Goal: Obtain resource: Download file/media

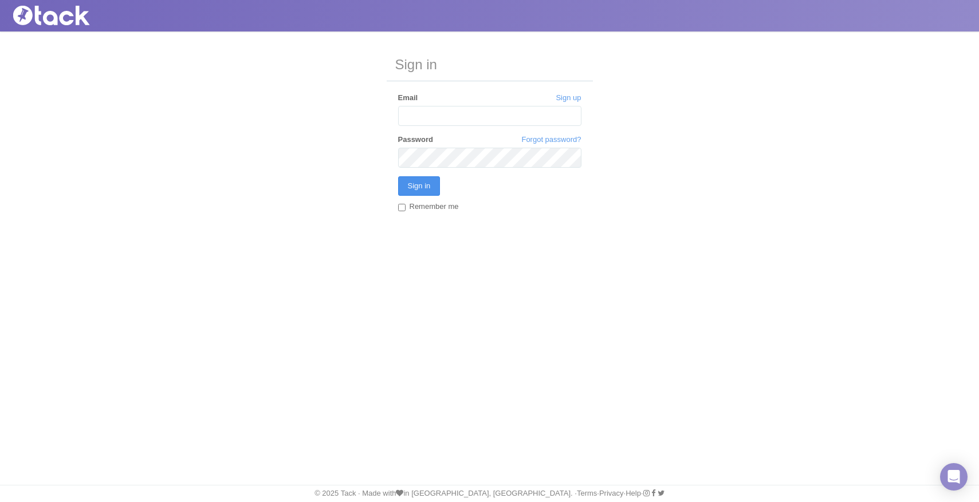
type input "[PERSON_NAME][EMAIL_ADDRESS][DOMAIN_NAME]"
click at [415, 183] on input "Sign in" at bounding box center [419, 185] width 42 height 19
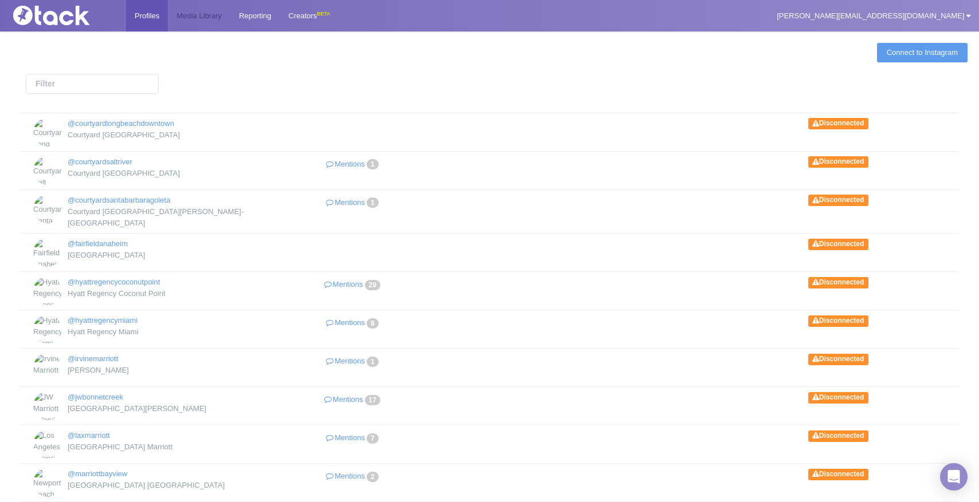
click at [226, 29] on link "Media Library" at bounding box center [199, 15] width 62 height 31
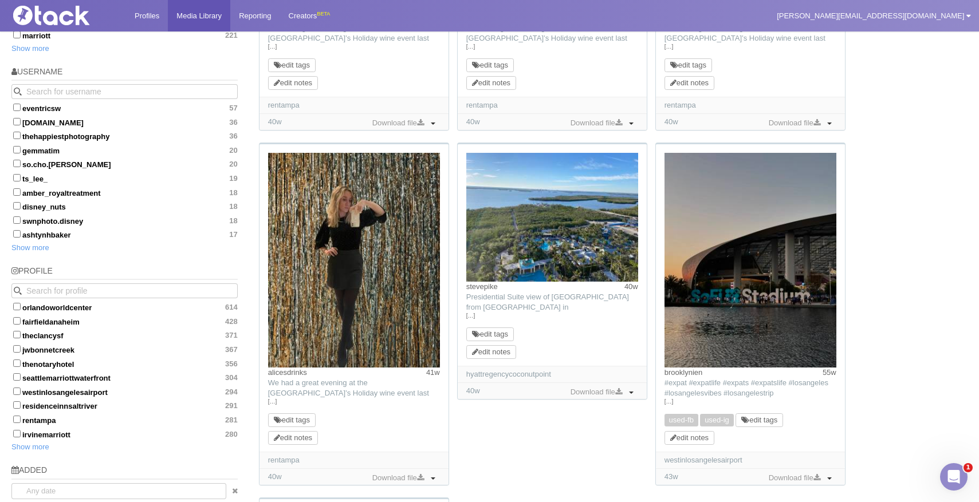
scroll to position [735, 0]
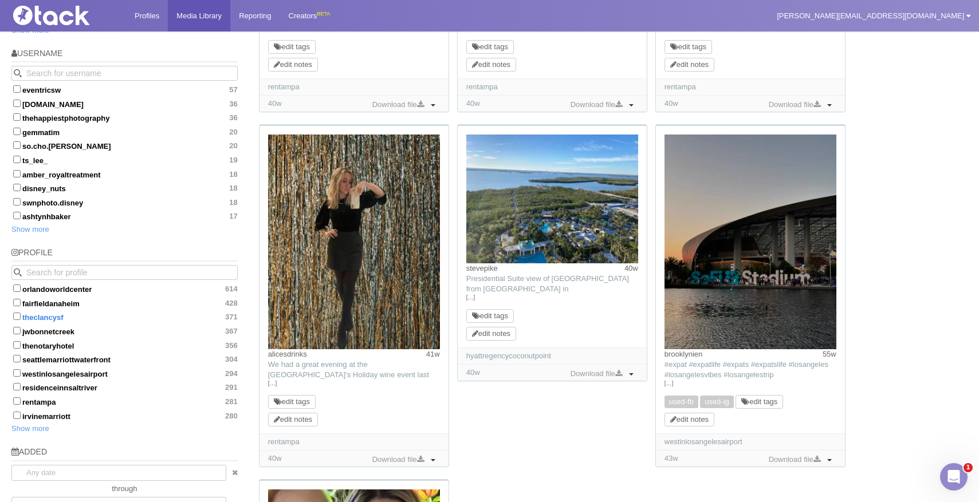
click at [13, 313] on input "theclancysf 371" at bounding box center [16, 316] width 7 height 7
checkbox input "true"
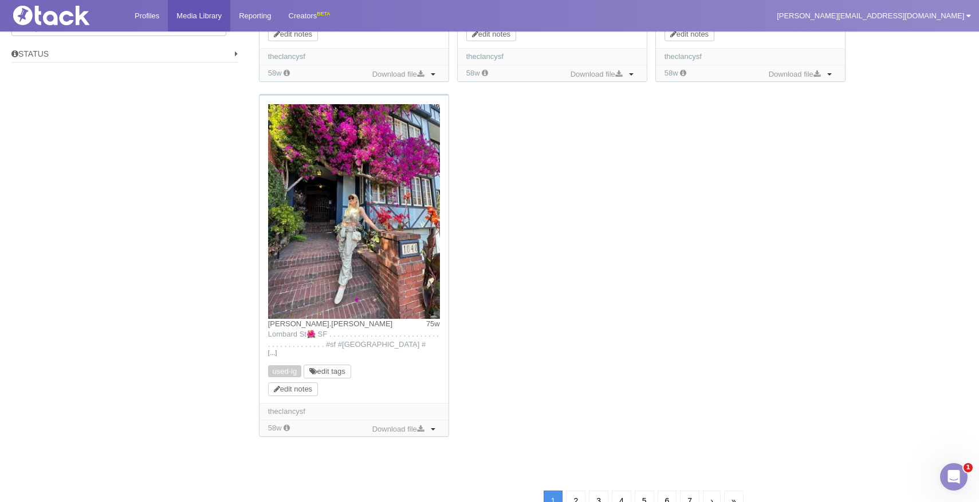
scroll to position [1187, 0]
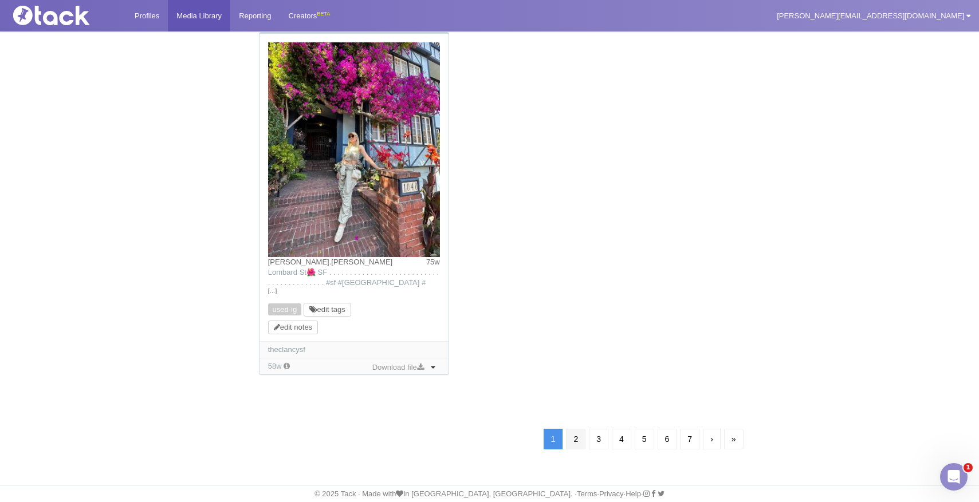
click at [572, 443] on link "2" at bounding box center [575, 439] width 19 height 21
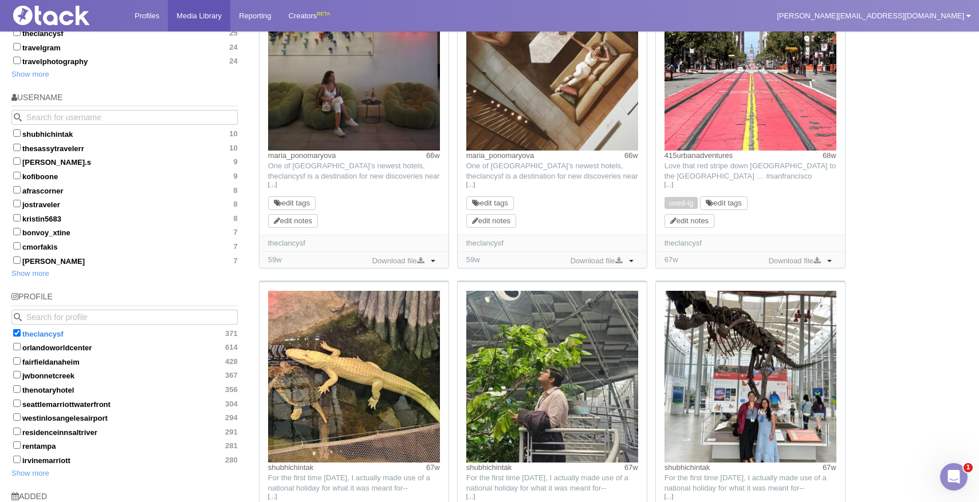
scroll to position [603, 0]
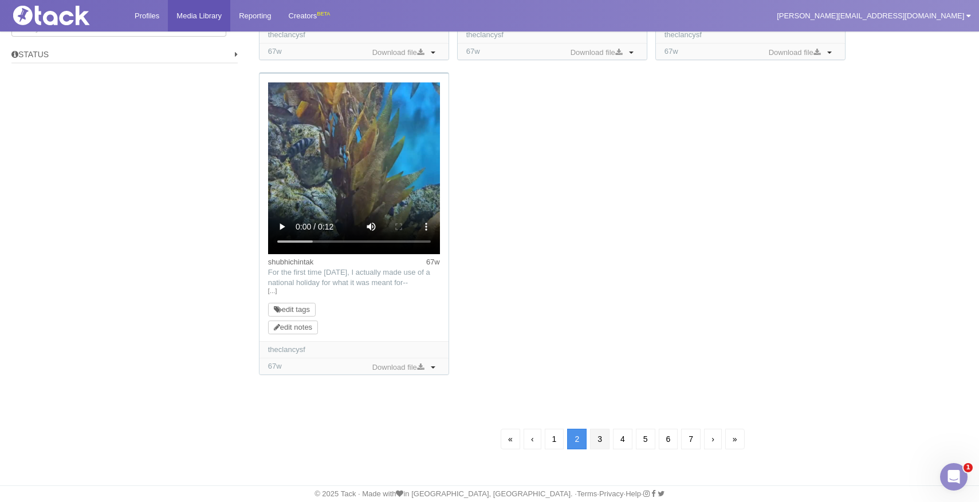
click at [594, 438] on link "3" at bounding box center [599, 439] width 19 height 21
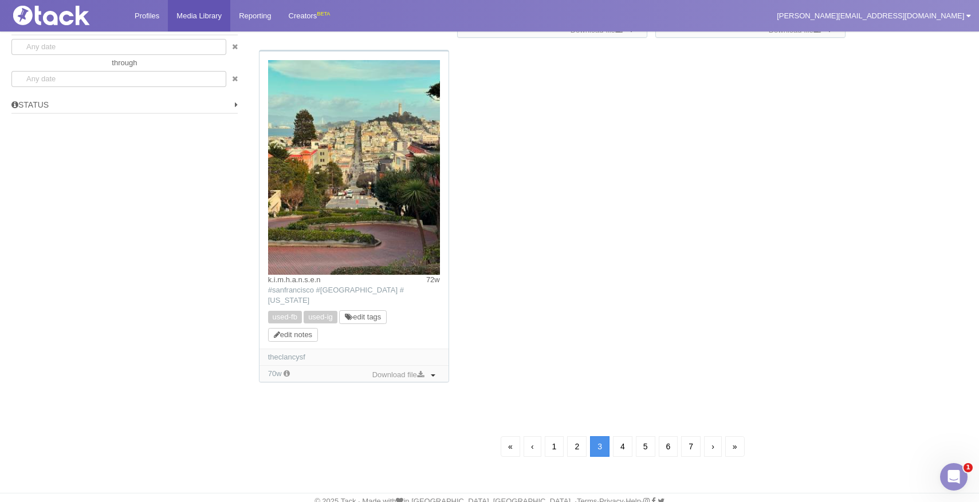
scroll to position [1124, 0]
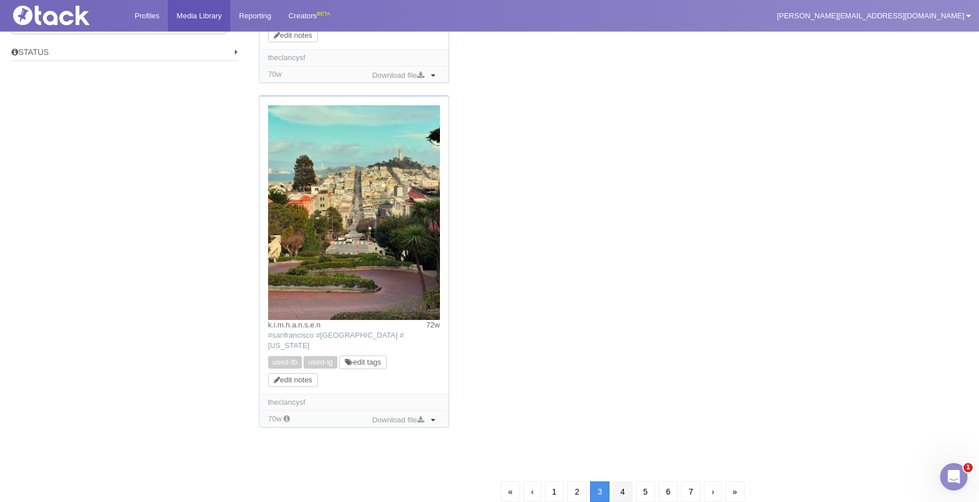
click at [619, 482] on link "4" at bounding box center [622, 492] width 19 height 21
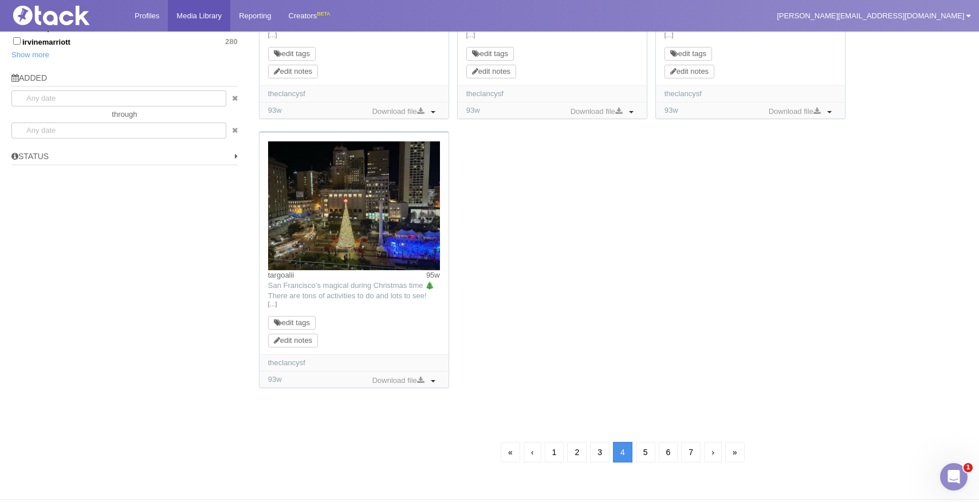
scroll to position [1127, 0]
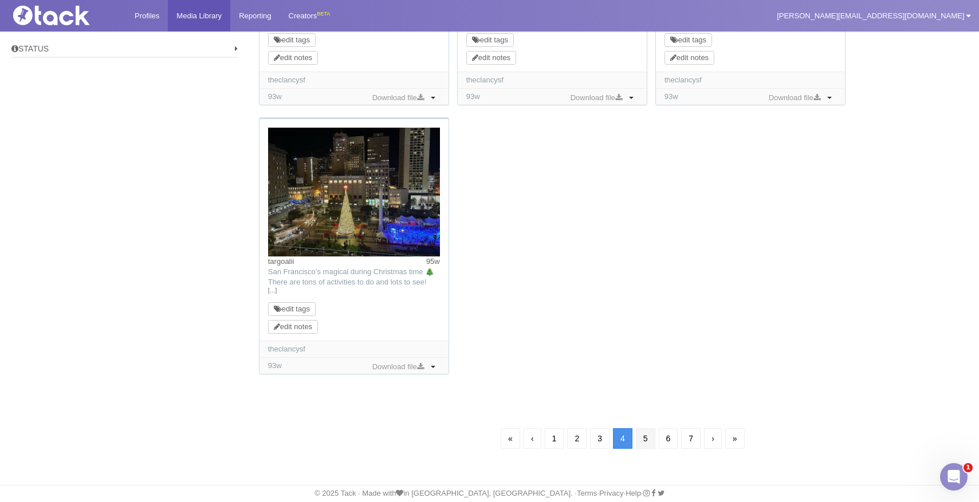
click at [641, 436] on link "5" at bounding box center [645, 438] width 19 height 21
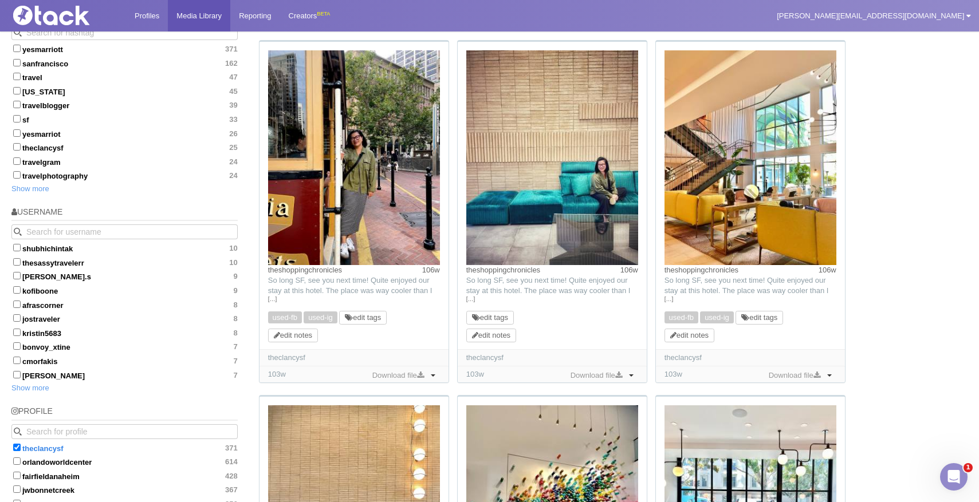
scroll to position [392, 0]
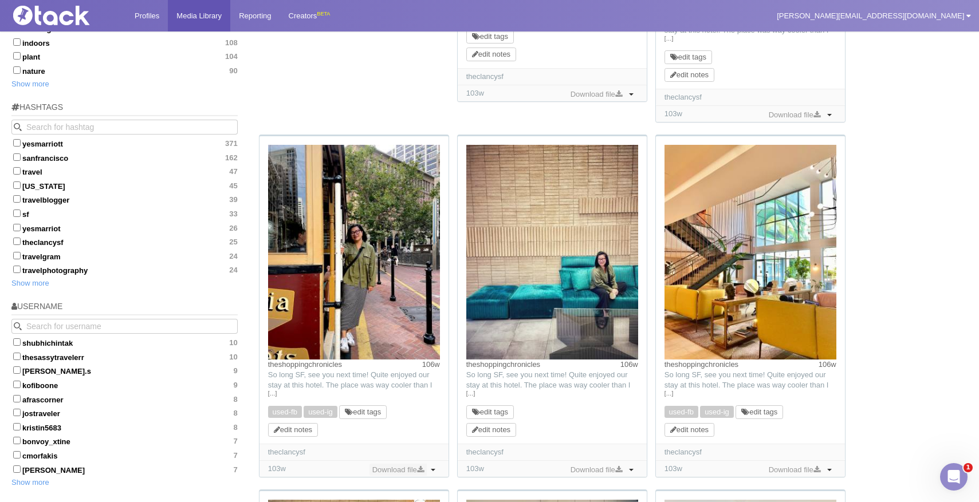
click at [399, 470] on link "Download file" at bounding box center [397, 470] width 57 height 13
click at [431, 469] on button "Toggle Dropdown" at bounding box center [433, 470] width 14 height 13
click at [405, 434] on div "edit notes" at bounding box center [354, 430] width 172 height 10
drag, startPoint x: 263, startPoint y: 367, endPoint x: 353, endPoint y: 365, distance: 89.9
click at [353, 365] on div "theshoppingchronicles 106w TikTok: So long SF, see you next time! Quite enjoyed…" at bounding box center [353, 290] width 189 height 308
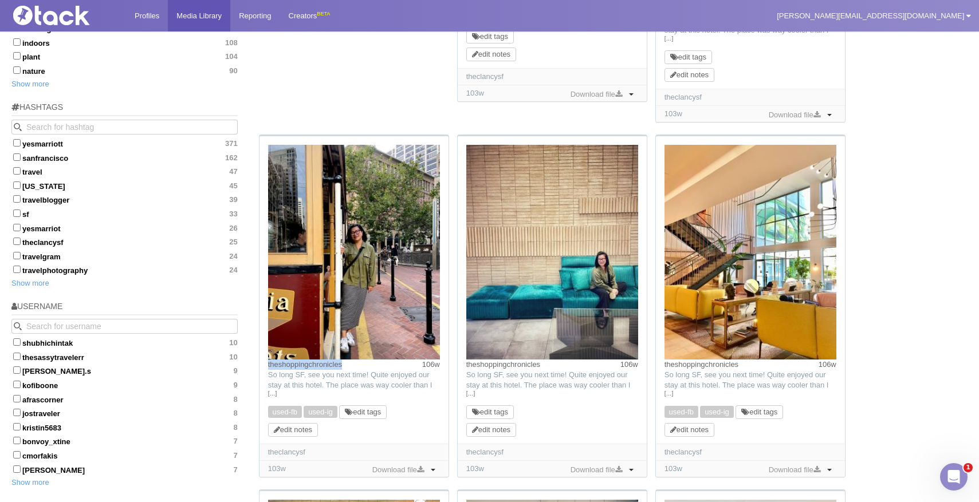
copy link "theshoppingchronicles"
